Goal: Use online tool/utility: Utilize a website feature to perform a specific function

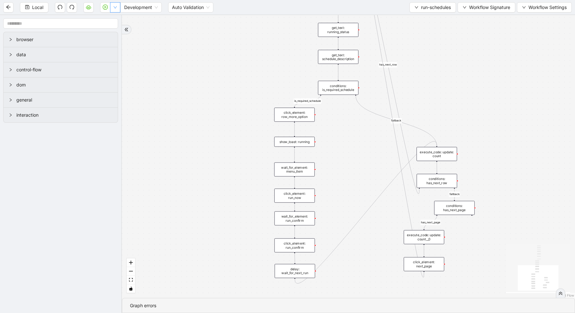
click at [118, 8] on button "button" at bounding box center [115, 7] width 10 height 10
click at [111, 21] on input "text" at bounding box center [60, 23] width 115 height 10
click at [113, 7] on icon "down" at bounding box center [115, 7] width 4 height 4
click at [110, 20] on span "Run local workflow" at bounding box center [94, 19] width 39 height 7
click at [433, 5] on span "run-schedules" at bounding box center [436, 7] width 30 height 7
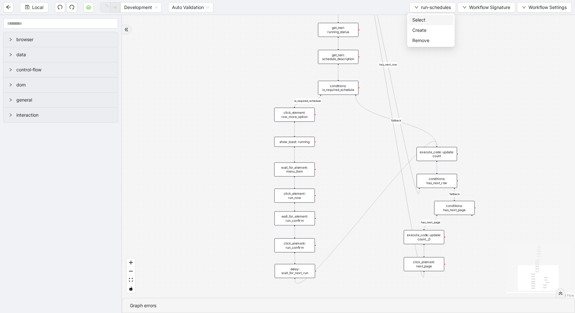
click at [429, 16] on span "Select" at bounding box center [431, 19] width 37 height 7
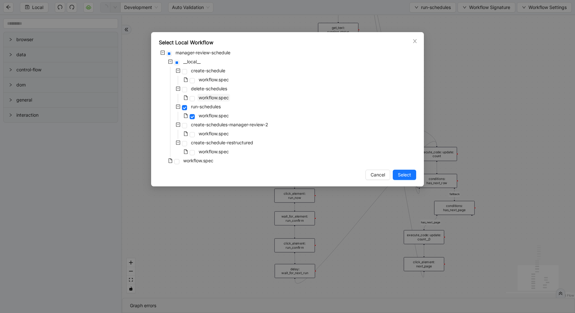
click at [208, 98] on span "workflow.spec" at bounding box center [214, 97] width 30 height 5
click at [405, 172] on span "Select" at bounding box center [404, 174] width 13 height 7
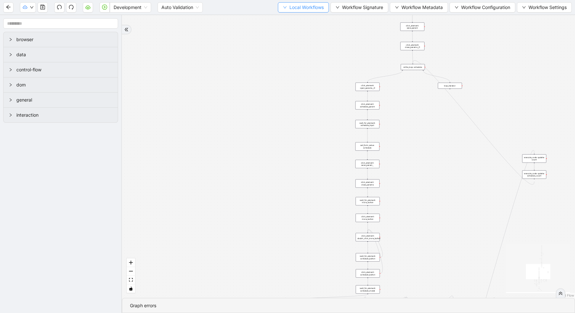
click at [310, 8] on span "Local Workflows" at bounding box center [307, 7] width 34 height 7
click at [308, 19] on span "Select" at bounding box center [301, 19] width 42 height 7
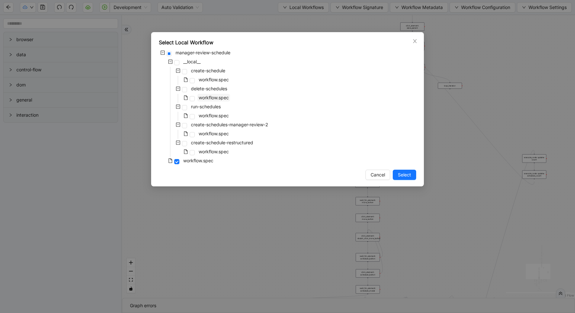
click at [202, 97] on span "workflow.spec" at bounding box center [214, 97] width 30 height 5
click at [409, 176] on span "Select" at bounding box center [404, 174] width 13 height 7
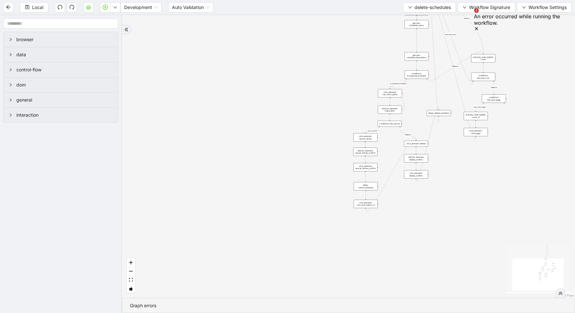
drag, startPoint x: 286, startPoint y: 100, endPoint x: 320, endPoint y: 287, distance: 190.8
click at [318, 283] on div "loopFrom has_cancel fallback is_required_schedule has_next_row fallback has_nex…" at bounding box center [348, 156] width 453 height 283
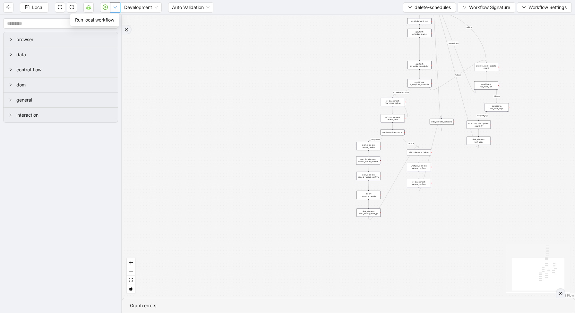
click at [114, 7] on icon "down" at bounding box center [115, 7] width 4 height 4
click at [115, 22] on aside "browser data control-flow dom general interaction" at bounding box center [61, 164] width 122 height 298
click at [117, 7] on icon "down" at bounding box center [115, 7] width 4 height 4
click at [116, 22] on li "Run local workflow" at bounding box center [94, 20] width 47 height 10
click at [415, 6] on span "delete-schedules" at bounding box center [433, 7] width 36 height 7
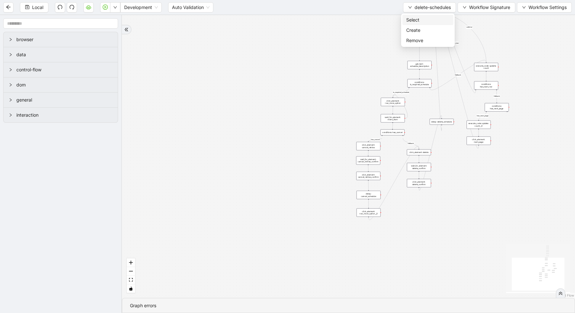
click at [410, 17] on span "Select" at bounding box center [427, 19] width 43 height 7
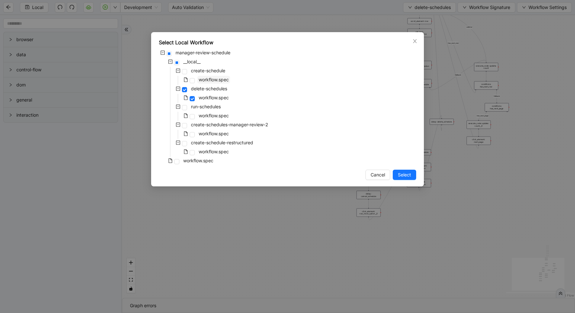
click at [220, 81] on span "workflow.spec" at bounding box center [214, 79] width 30 height 5
click at [401, 176] on span "Select" at bounding box center [404, 174] width 13 height 7
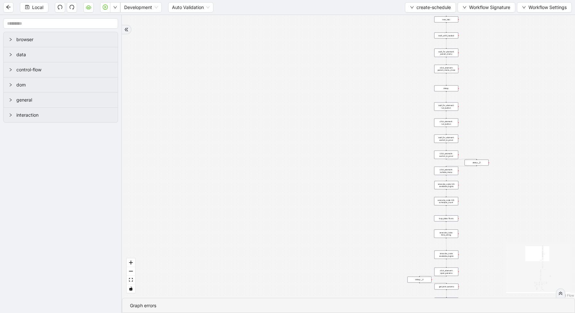
click at [450, 219] on div "loop_data: flows" at bounding box center [446, 218] width 24 height 6
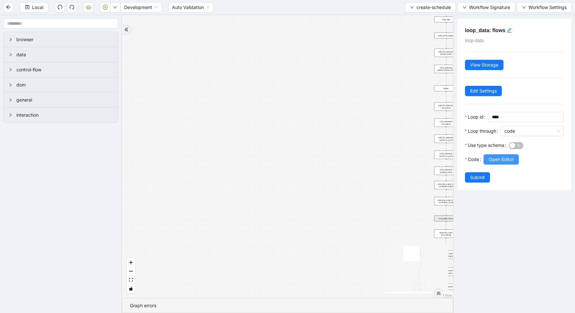
click at [503, 156] on span "Open Editor" at bounding box center [501, 159] width 25 height 7
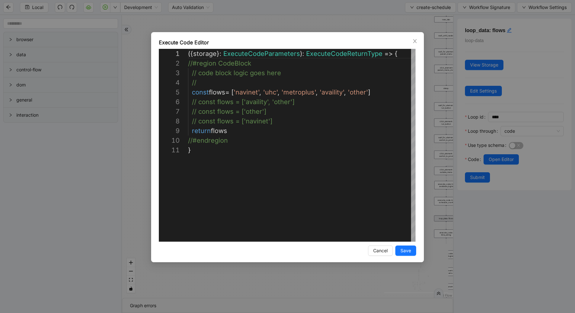
click at [407, 27] on div "**********" at bounding box center [287, 156] width 575 height 313
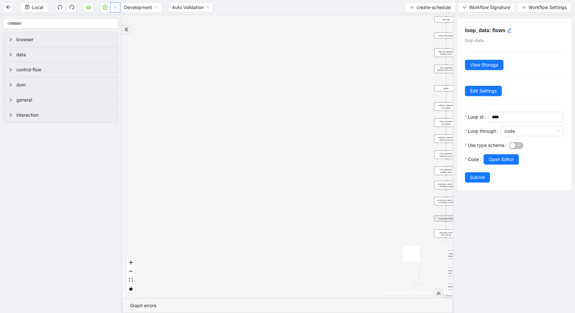
click at [118, 9] on button "button" at bounding box center [115, 7] width 10 height 10
click at [114, 21] on span "Run local workflow" at bounding box center [94, 19] width 39 height 7
